Goal: Task Accomplishment & Management: Use online tool/utility

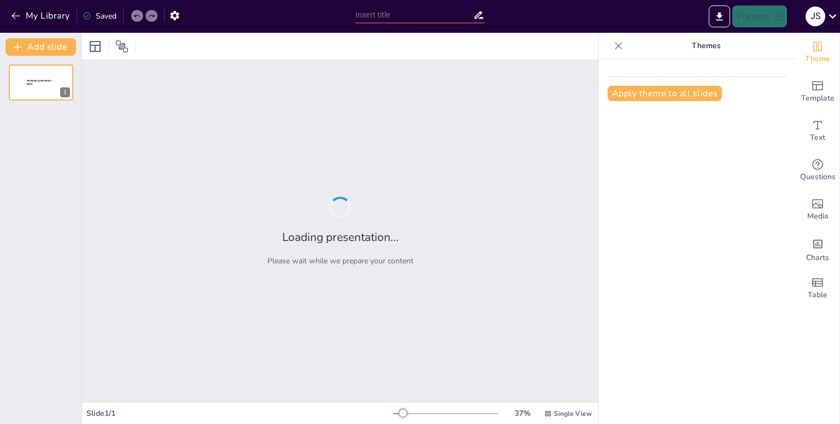
type input "From Voice to Action: Revolutionizing Phone Calls and Backends with AI"
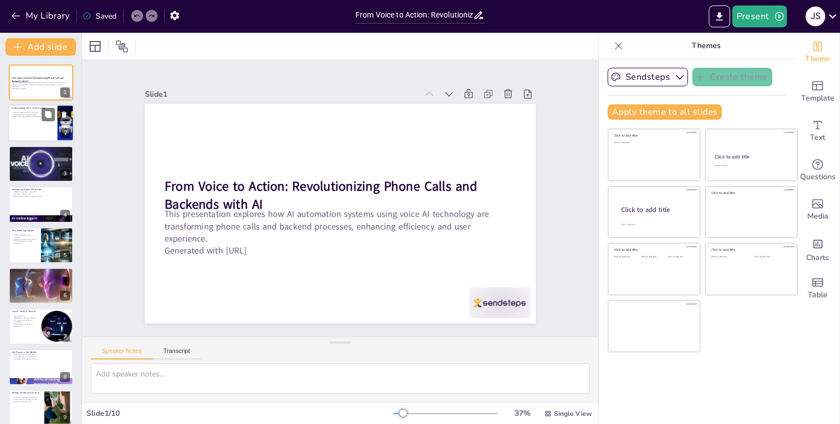
click at [40, 120] on div at bounding box center [41, 123] width 66 height 37
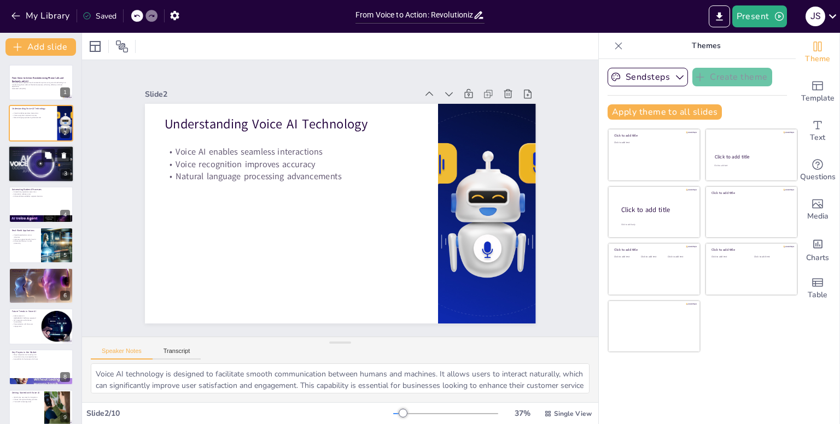
click at [40, 161] on div at bounding box center [41, 163] width 66 height 49
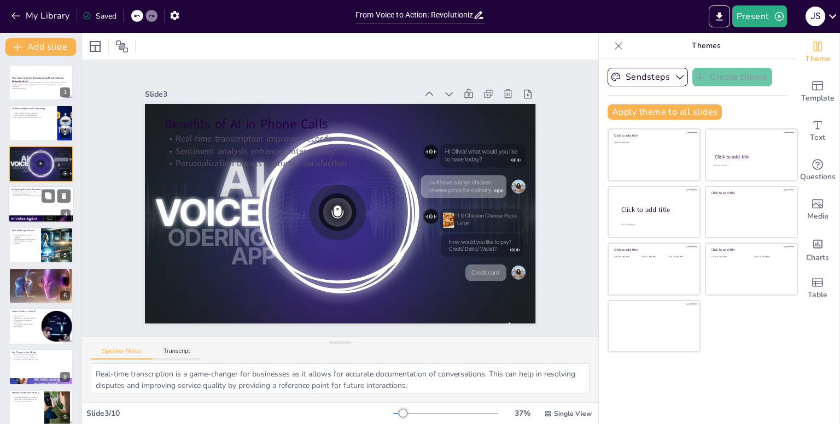
click at [32, 208] on div at bounding box center [41, 204] width 66 height 37
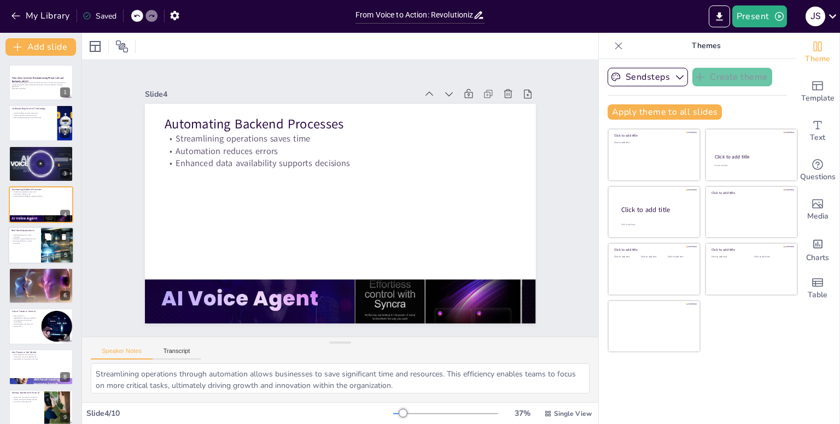
click at [28, 248] on div at bounding box center [41, 245] width 66 height 37
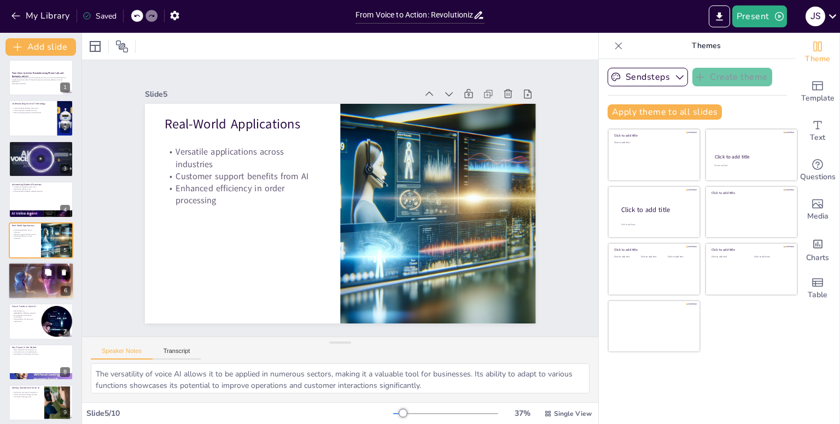
click at [32, 276] on div at bounding box center [41, 281] width 66 height 55
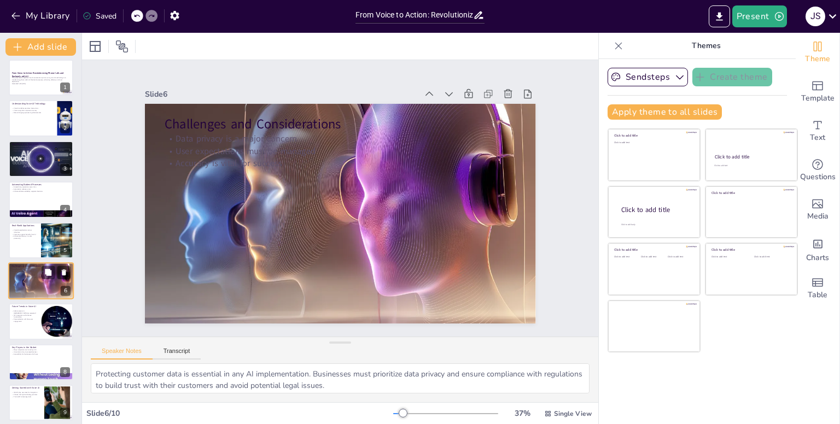
scroll to position [46, 0]
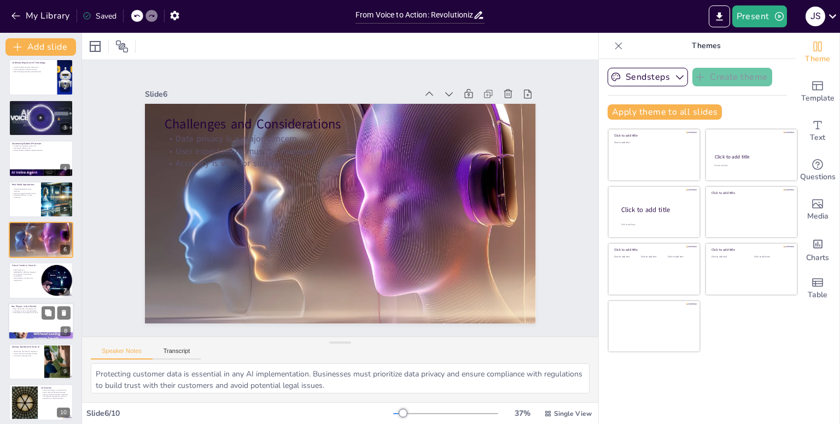
click at [32, 318] on div at bounding box center [41, 321] width 66 height 37
type textarea "The significant investments made by major tech companies in voice AI developmen…"
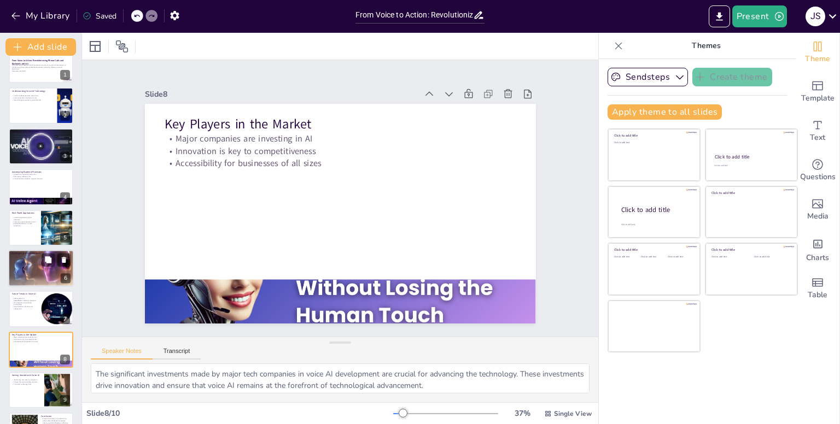
scroll to position [0, 0]
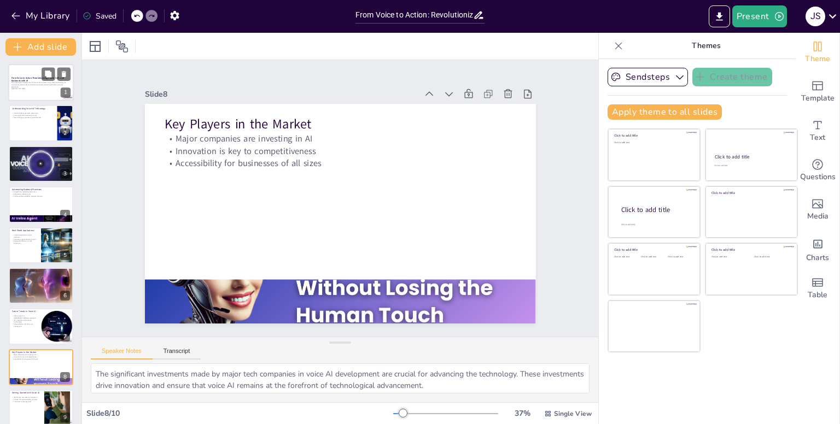
click at [25, 97] on div at bounding box center [41, 82] width 66 height 37
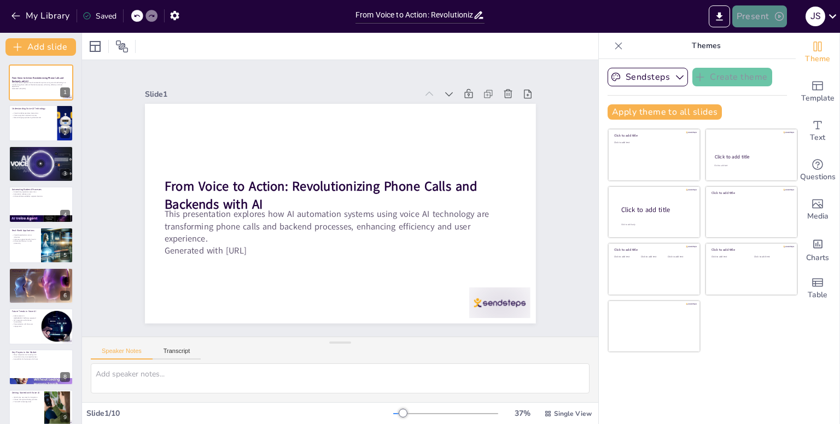
click at [764, 15] on button "Present" at bounding box center [759, 16] width 55 height 22
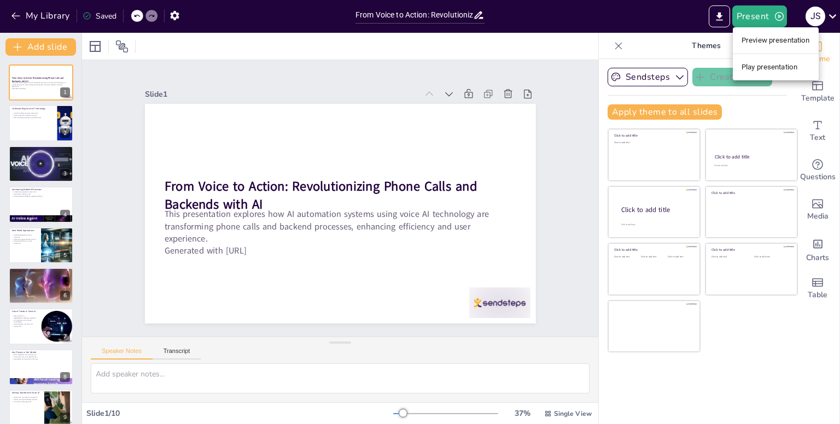
click at [777, 42] on li "Preview presentation" at bounding box center [776, 41] width 86 height 18
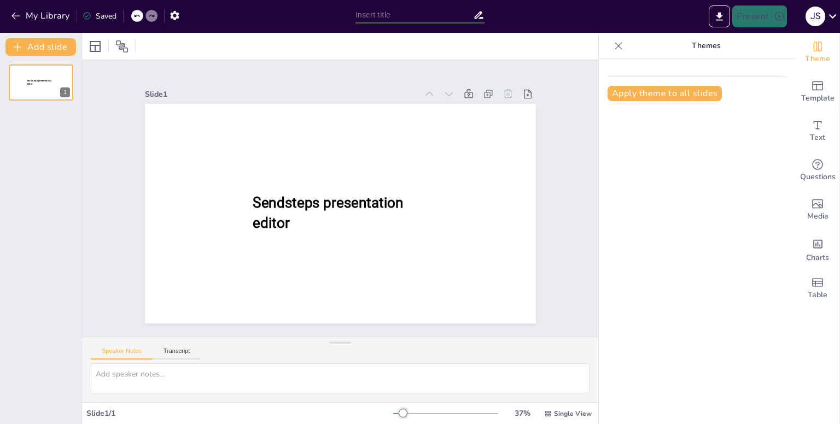
type input "From Voice to Action: Revolutionizing Phone Calls and Backends with AI"
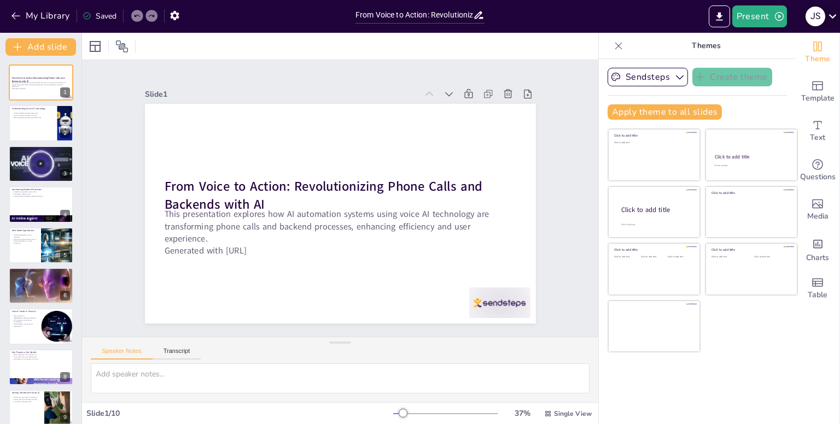
click at [830, 16] on icon at bounding box center [832, 16] width 15 height 15
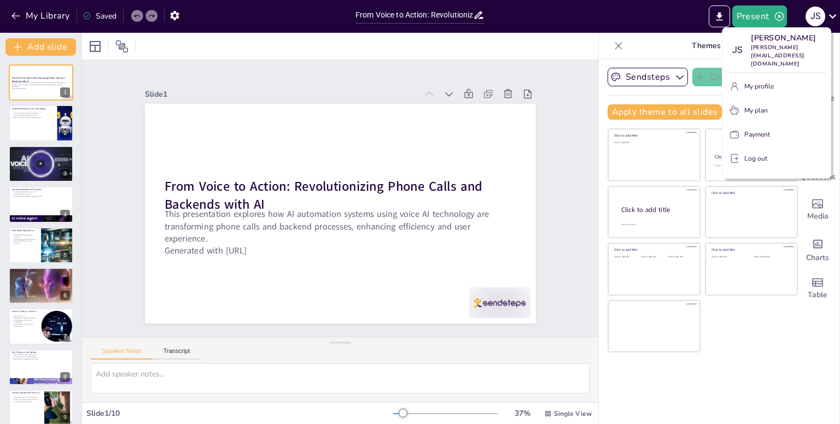
click at [45, 15] on div at bounding box center [420, 212] width 840 height 424
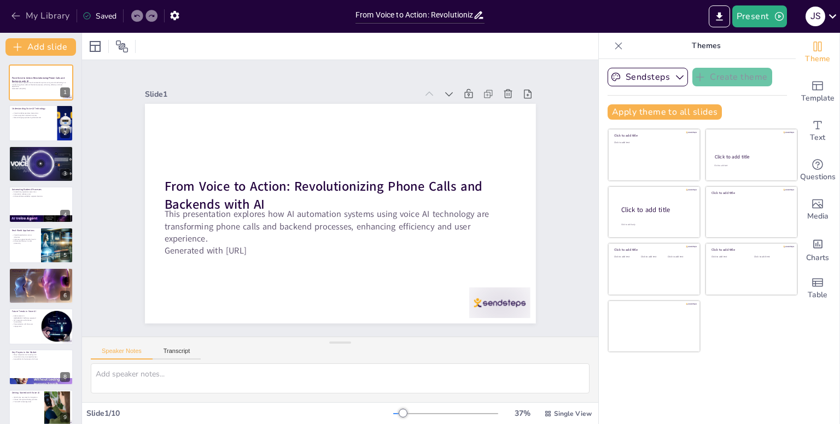
click at [37, 16] on button "My Library" at bounding box center [41, 16] width 66 height 18
